Goal: Transaction & Acquisition: Obtain resource

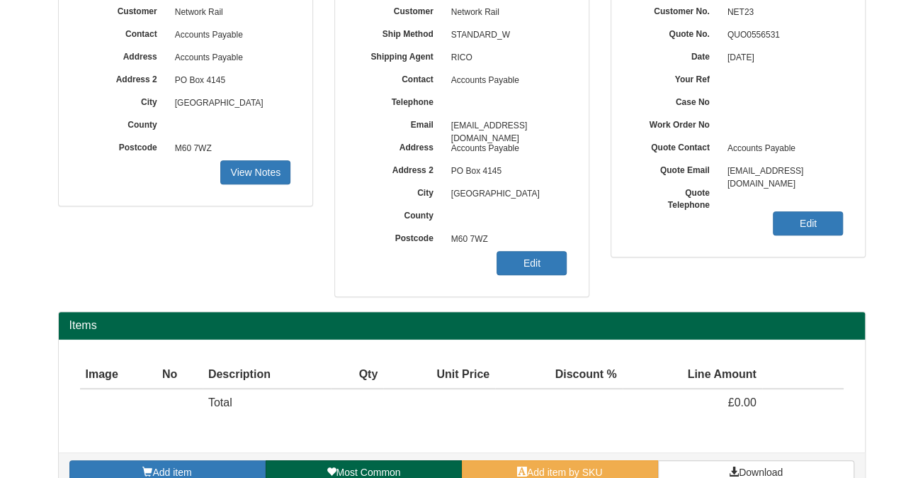
scroll to position [210, 0]
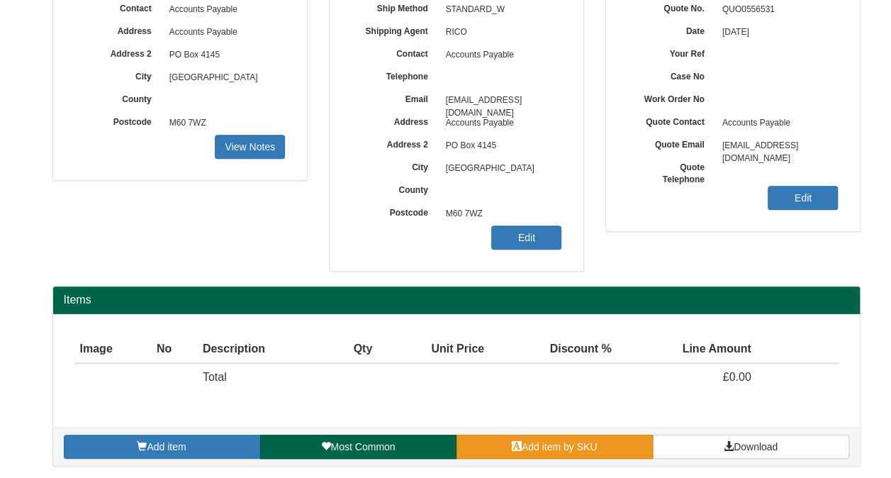
click at [570, 441] on span "Add item by SKU" at bounding box center [559, 446] width 76 height 11
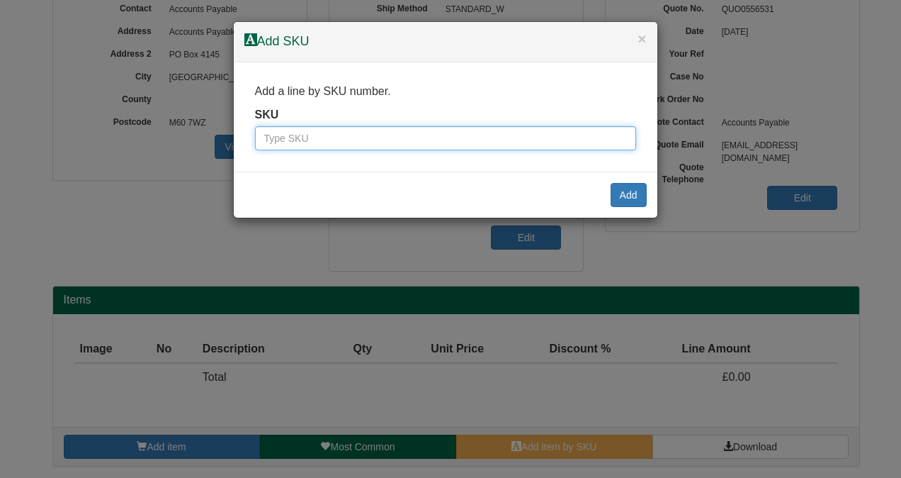
paste input "9787601BLA"
type input "9787601BLA"
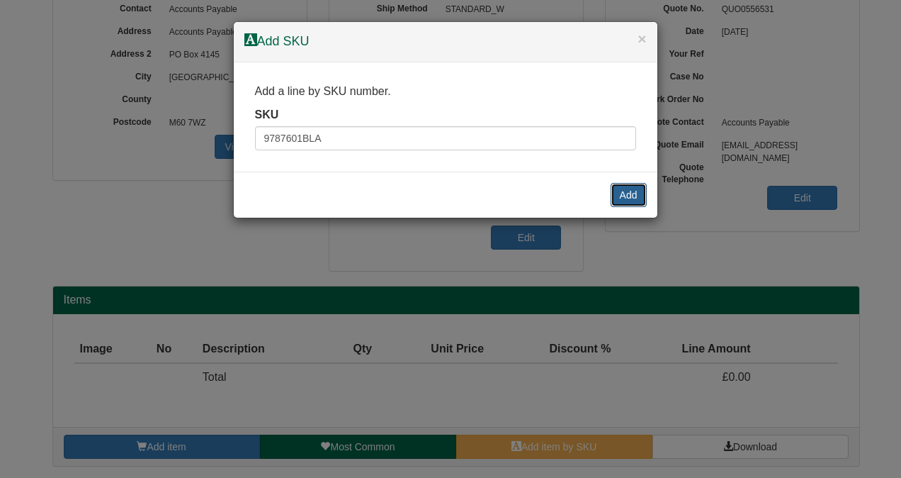
click at [626, 192] on button "Add" at bounding box center [629, 195] width 36 height 24
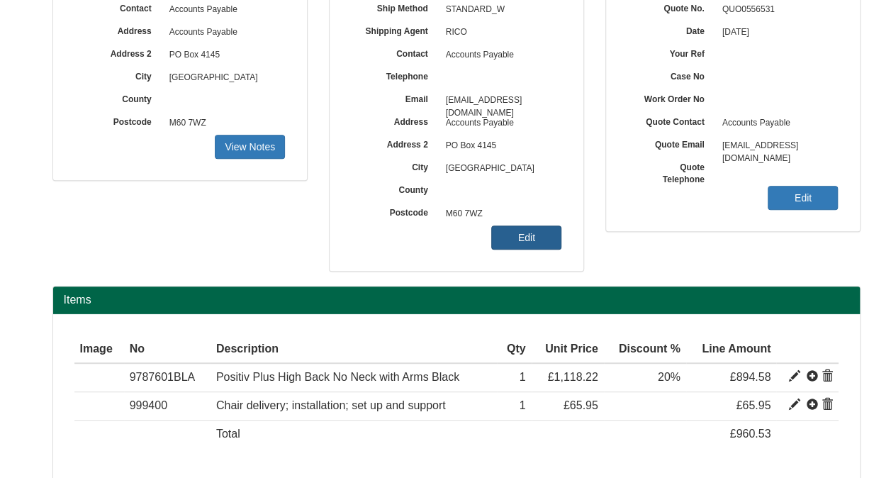
click at [534, 244] on link "Edit" at bounding box center [526, 237] width 70 height 24
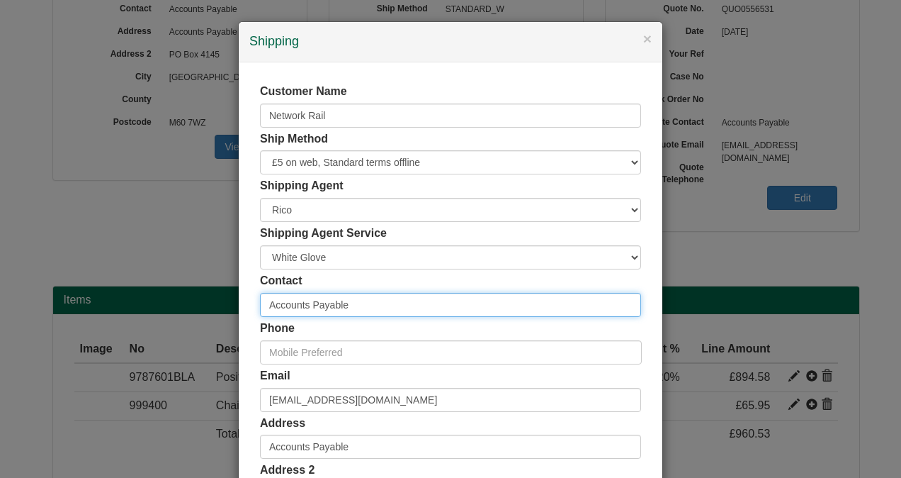
drag, startPoint x: 366, startPoint y: 305, endPoint x: 220, endPoint y: 305, distance: 145.3
click at [225, 305] on div "× Shipping Customer Name Network Rail Ship Method Free of Charge £5 Flat Rate £…" at bounding box center [450, 239] width 901 height 478
paste input "[PERSON_NAME]"
type input "[PERSON_NAME]"
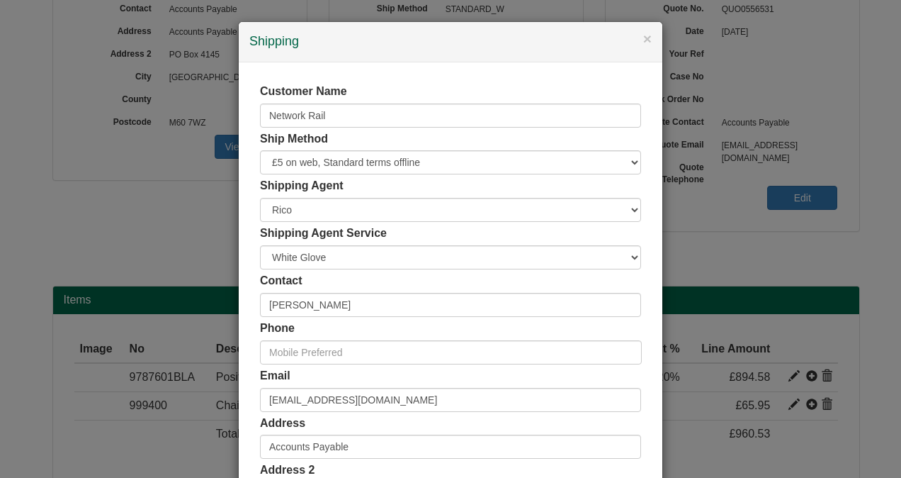
click at [248, 250] on div "Customer Name Network Rail Ship Method Free of Charge £5 Flat Rate £7.50 Flat R…" at bounding box center [451, 389] width 424 height 655
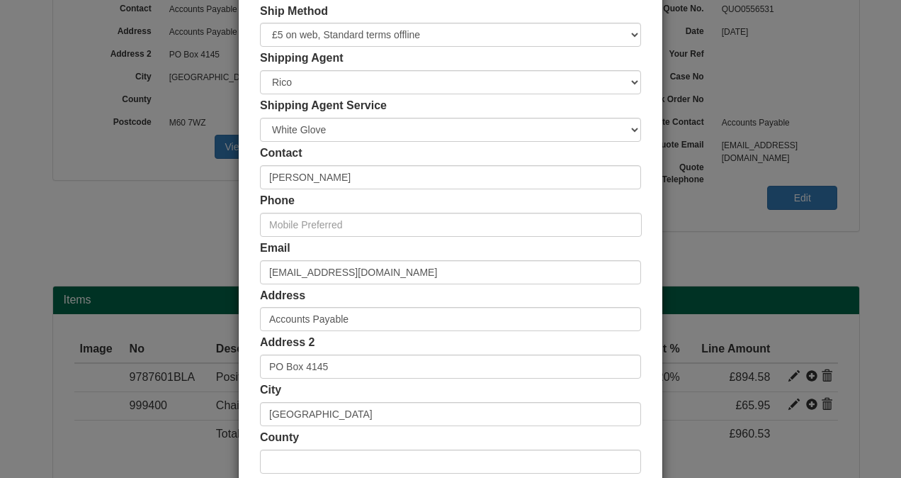
scroll to position [142, 0]
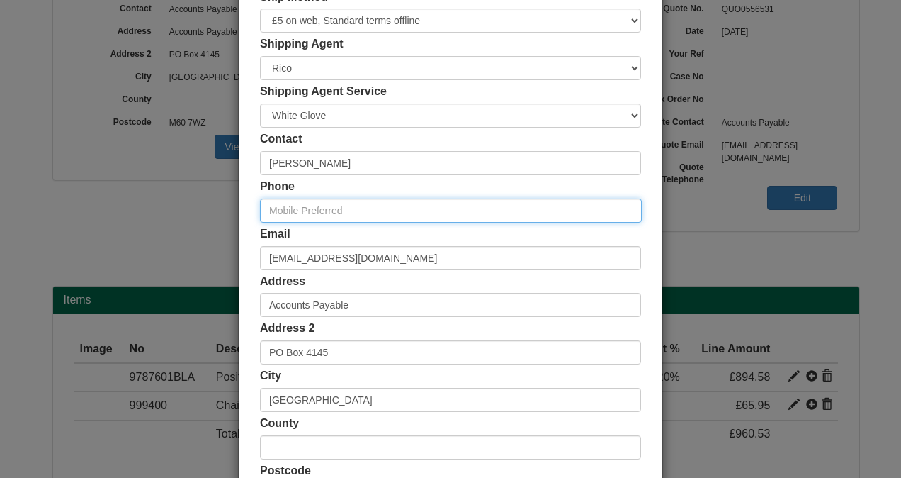
click at [349, 218] on input "text" at bounding box center [451, 210] width 382 height 24
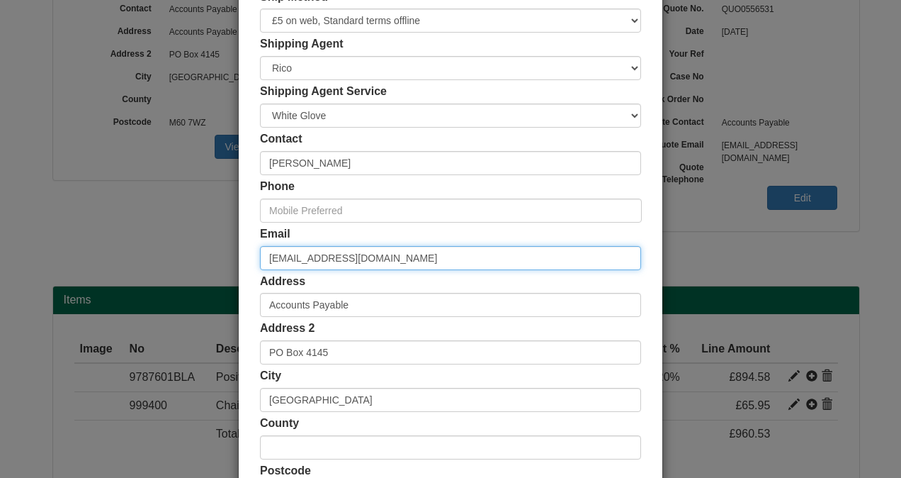
drag, startPoint x: 442, startPoint y: 262, endPoint x: 201, endPoint y: 273, distance: 241.9
click at [201, 273] on div "× Shipping Customer Name Network Rail Ship Method Free of Charge £5 Flat Rate £…" at bounding box center [450, 239] width 901 height 478
paste input "[PERSON_NAME][EMAIL_ADDRESS][PERSON_NAME][DOMAIN_NAME]"
type input "[PERSON_NAME][EMAIL_ADDRESS][PERSON_NAME][DOMAIN_NAME]"
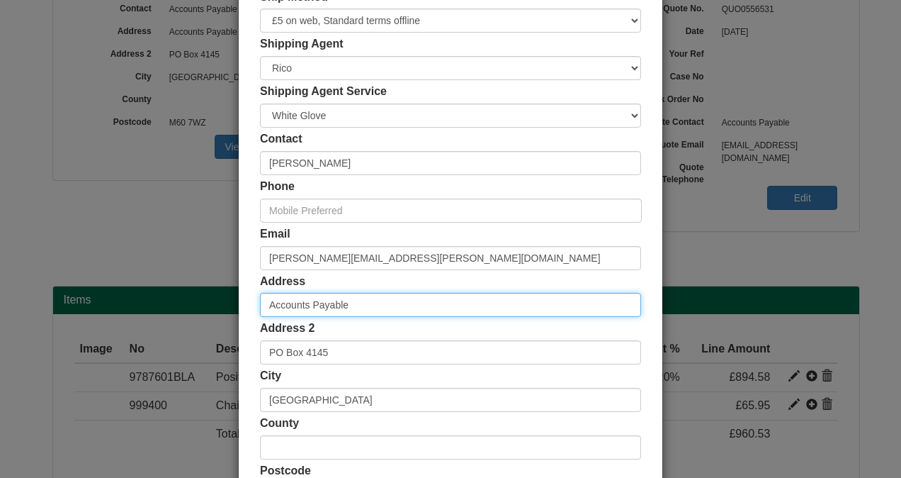
drag, startPoint x: 359, startPoint y: 306, endPoint x: 229, endPoint y: 310, distance: 129.7
click at [229, 310] on div "× Shipping Customer Name Network Rail Ship Method Free of Charge £5 Flat Rate £…" at bounding box center [450, 239] width 901 height 478
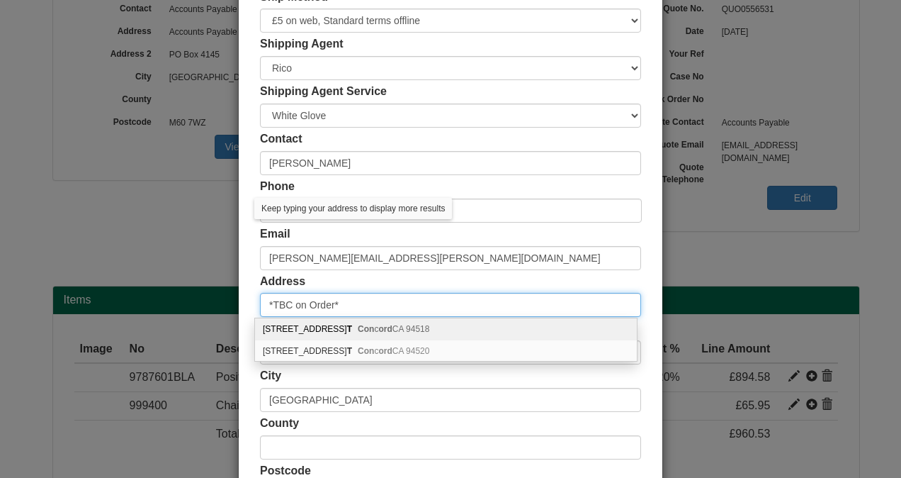
click at [260, 306] on input "*TBC on Order*" at bounding box center [450, 305] width 381 height 24
type input "*TBC on Order*"
click at [242, 308] on div "Customer Name Network Rail Ship Method Free of Charge £5 Flat Rate £7.50 Flat R…" at bounding box center [451, 248] width 424 height 655
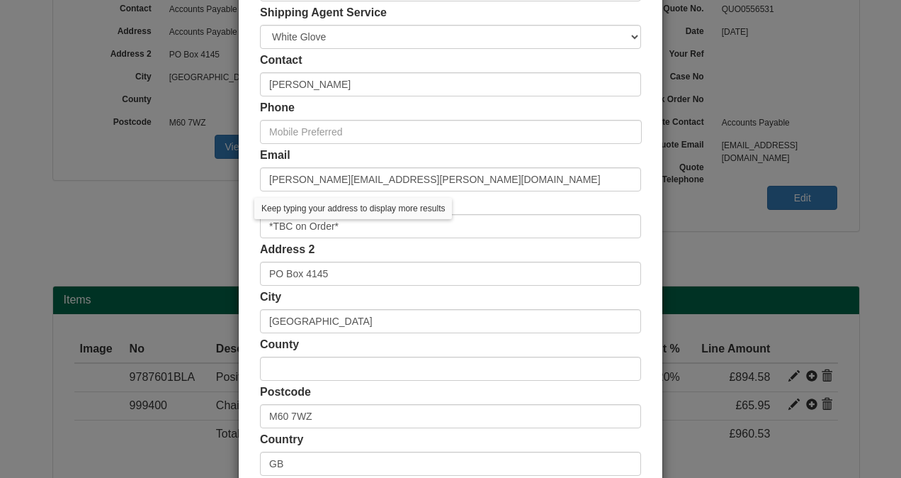
scroll to position [306, 0]
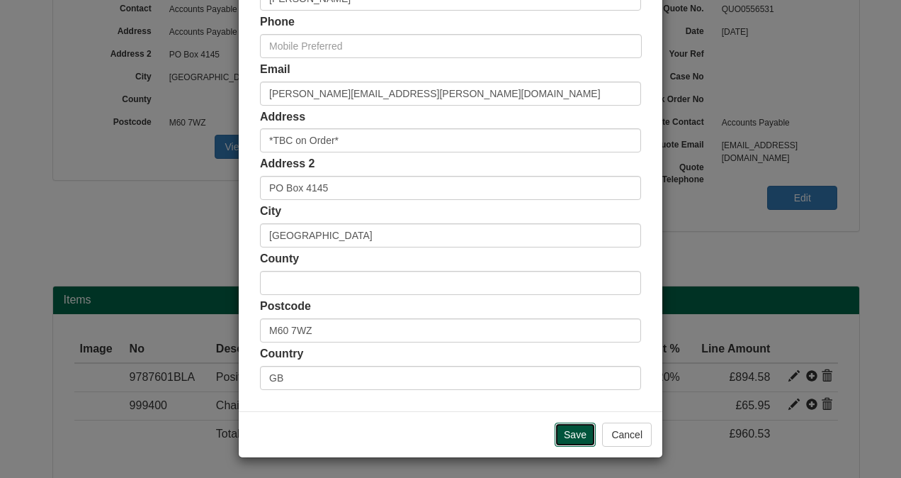
click at [558, 424] on input "Save" at bounding box center [575, 434] width 41 height 24
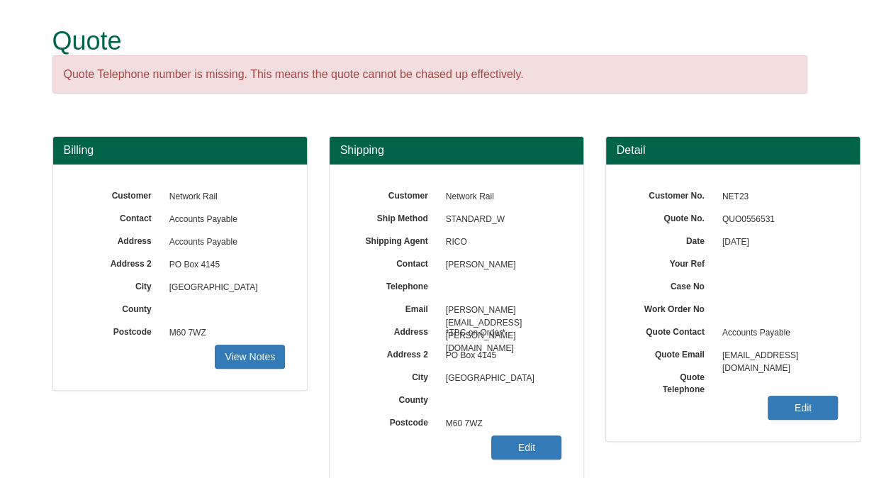
scroll to position [266, 0]
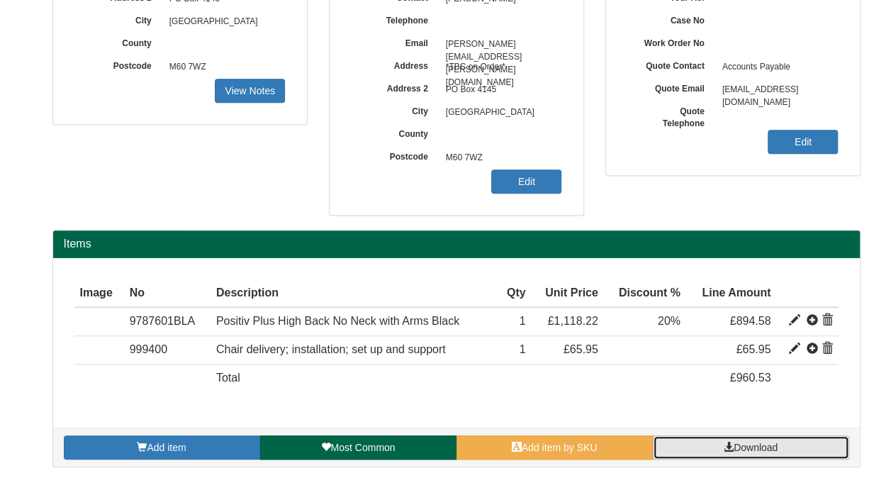
click at [745, 449] on span "Download" at bounding box center [755, 446] width 44 height 11
